Goal: Find specific page/section: Find specific page/section

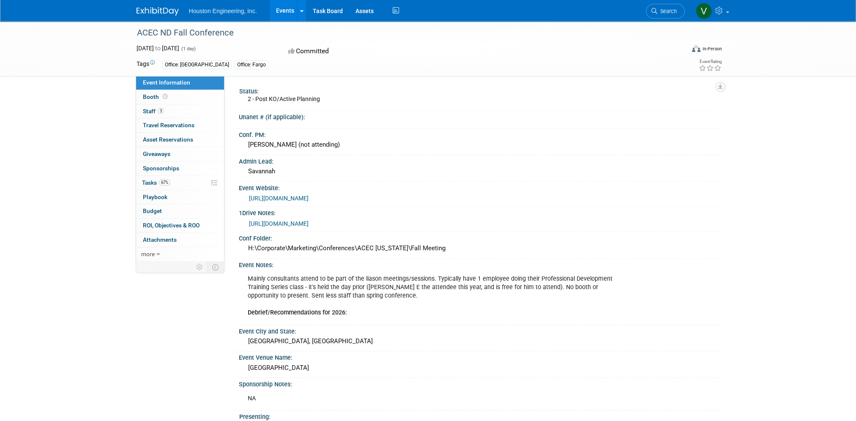
click at [669, 11] on span "Search" at bounding box center [666, 11] width 19 height 6
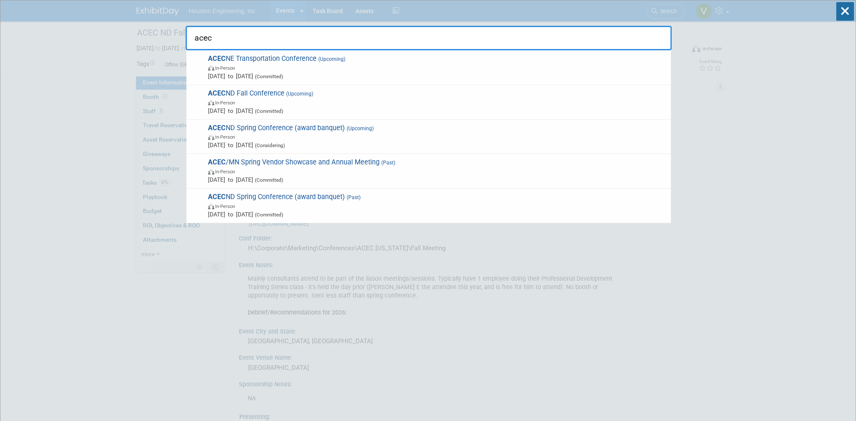
type input "acec"
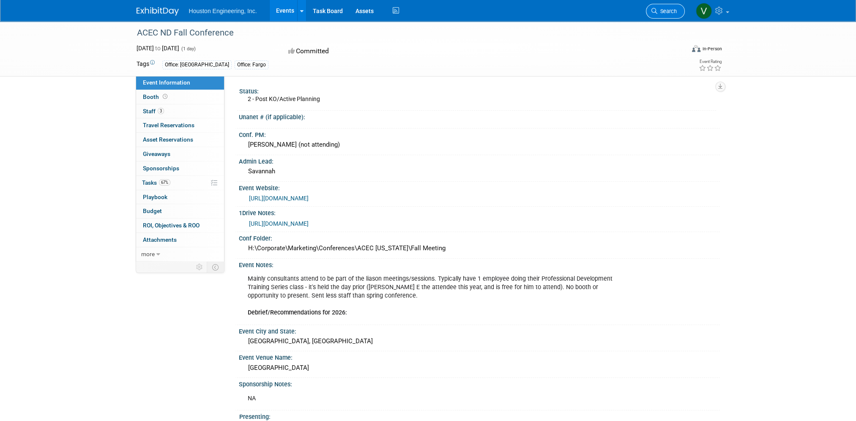
click at [673, 14] on span "Search" at bounding box center [666, 11] width 19 height 6
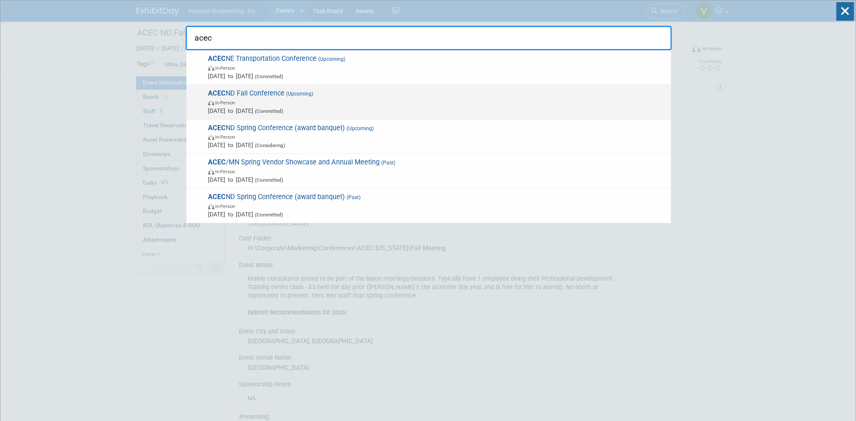
type input "acec"
click at [322, 95] on span "ACEC ND Fall Conference (Upcoming) In-Person Oct 29, 2025 to Oct 29, 2025 (Comm…" at bounding box center [435, 102] width 461 height 26
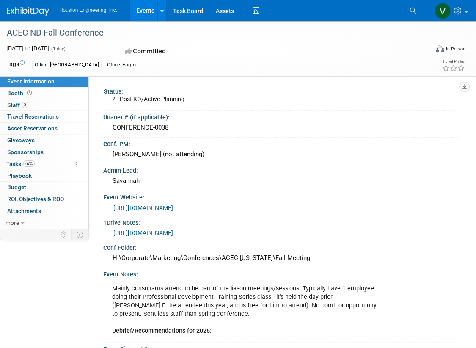
click at [87, 275] on div "Event Information Event Info Booth Booth 3 Staff 3 Staff 0 Travel Reservations …" at bounding box center [238, 287] width 476 height 533
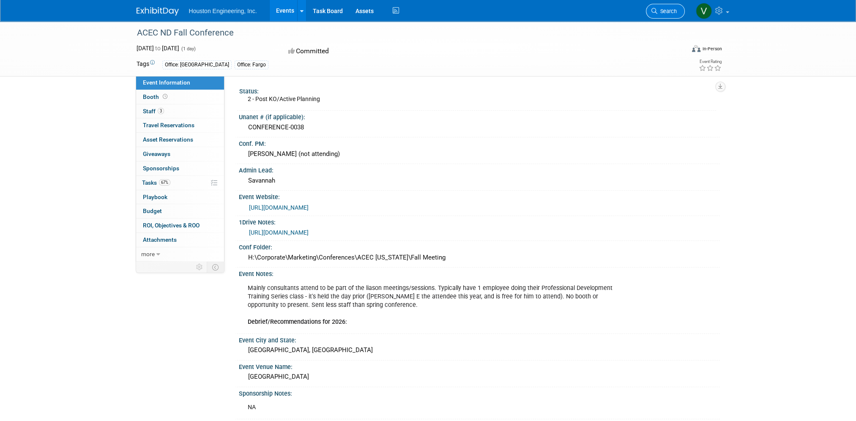
click at [475, 14] on span "Search" at bounding box center [666, 11] width 19 height 6
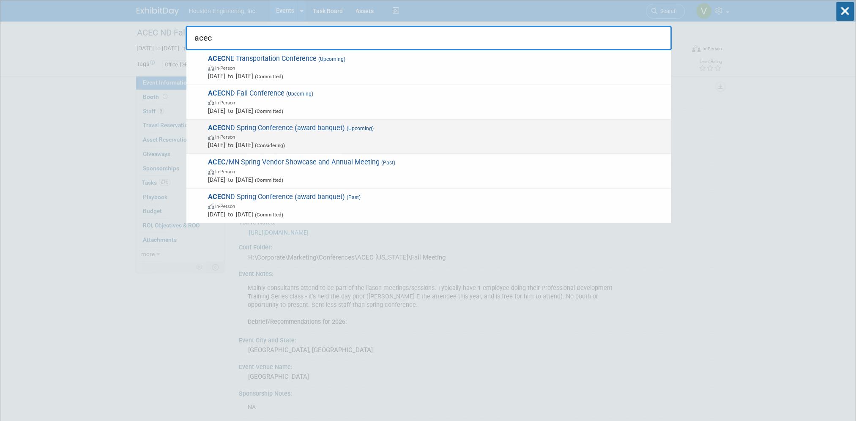
type input "acec"
click at [326, 135] on span "In-Person" at bounding box center [437, 136] width 459 height 8
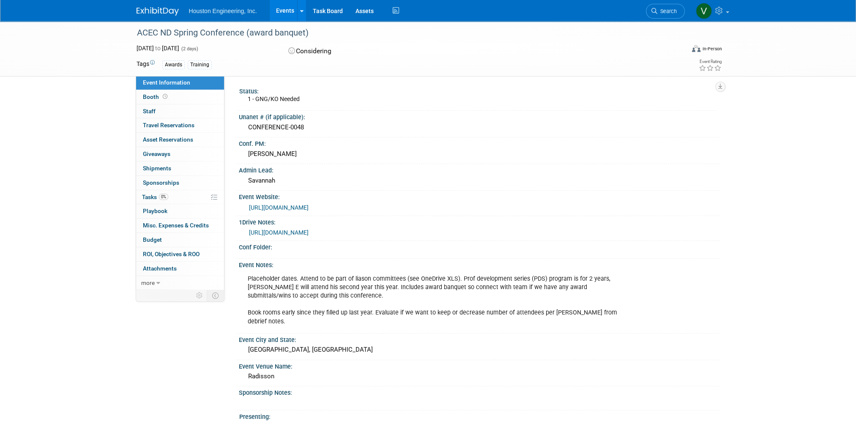
drag, startPoint x: 301, startPoint y: 127, endPoint x: 249, endPoint y: 131, distance: 53.0
click at [249, 131] on div "CONFERENCE-0048" at bounding box center [479, 127] width 468 height 13
